Goal: Find specific page/section: Find specific page/section

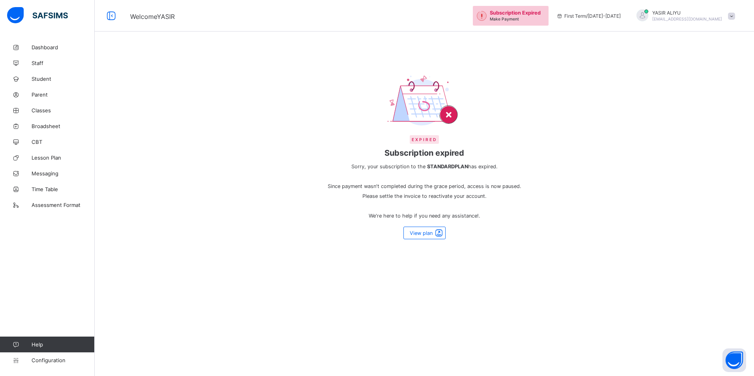
click at [424, 152] on span "Subscription expired" at bounding box center [424, 152] width 201 height 9
click at [40, 120] on link "Broadsheet" at bounding box center [47, 126] width 95 height 16
click at [36, 141] on span "CBT" at bounding box center [63, 142] width 63 height 6
click at [38, 145] on span "CBT" at bounding box center [63, 142] width 63 height 6
